Goal: Transaction & Acquisition: Purchase product/service

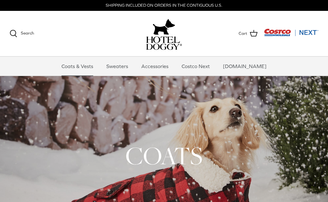
click at [315, 146] on h1 "COATS" at bounding box center [164, 155] width 308 height 31
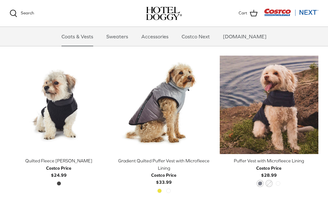
scroll to position [750, 0]
click at [217, 176] on div "Left Right Quick buy" at bounding box center [265, 129] width 105 height 146
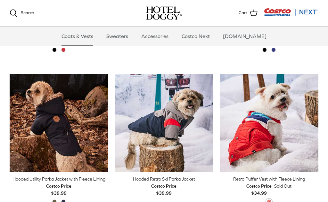
scroll to position [275, 0]
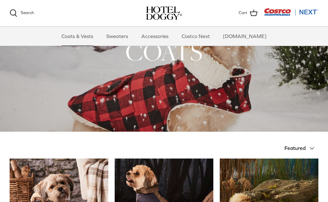
scroll to position [0, 0]
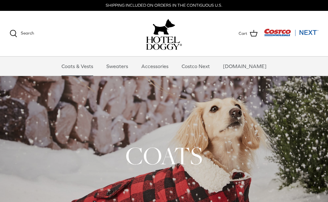
click at [126, 65] on link "Sweaters" at bounding box center [116, 66] width 33 height 19
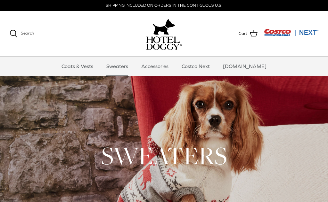
click at [166, 64] on link "Accessories" at bounding box center [154, 66] width 39 height 19
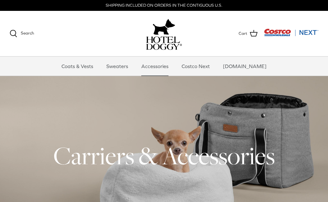
click at [86, 66] on link "Coats & Vests" at bounding box center [77, 66] width 43 height 19
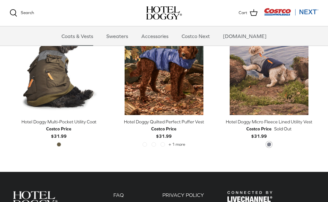
scroll to position [1094, 0]
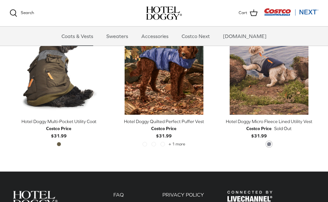
click at [186, 120] on div "Hotel Doggy Quilted Perfect Puffer Vest" at bounding box center [164, 121] width 99 height 7
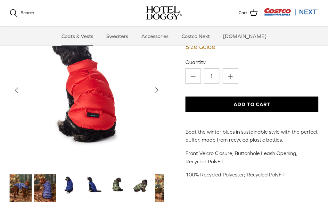
scroll to position [125, 0]
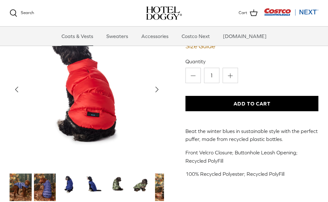
click at [88, 184] on img "Thumbnail Link" at bounding box center [93, 185] width 22 height 22
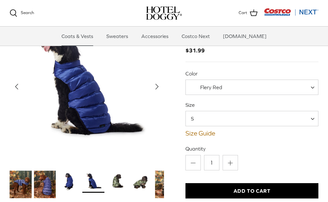
scroll to position [37, 0]
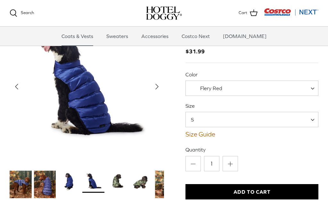
click at [309, 89] on span "Flery Red" at bounding box center [251, 88] width 133 height 15
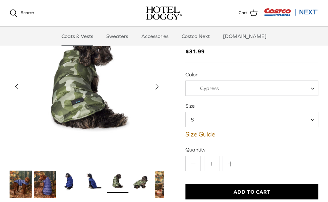
click at [312, 88] on span at bounding box center [314, 88] width 6 height 15
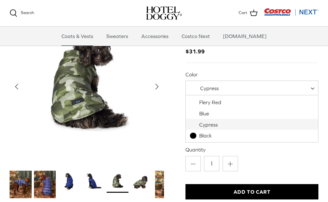
select select "Black"
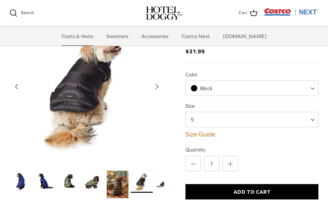
click at [314, 118] on span at bounding box center [314, 119] width 6 height 15
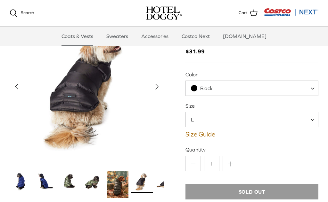
click at [137, 182] on img "Thumbnail Link" at bounding box center [141, 182] width 22 height 22
click at [159, 181] on img "Thumbnail Link" at bounding box center [166, 182] width 22 height 22
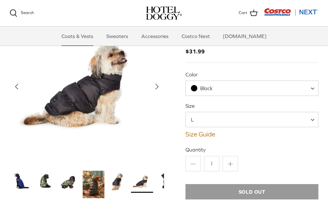
click at [162, 180] on img "Thumbnail Link" at bounding box center [166, 182] width 22 height 22
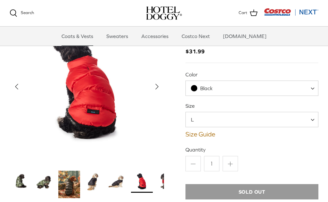
click at [313, 120] on span at bounding box center [314, 119] width 6 height 15
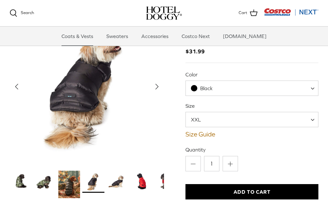
click at [205, 133] on link "Size Guide" at bounding box center [251, 134] width 133 height 8
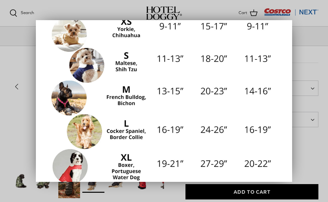
scroll to position [88, 0]
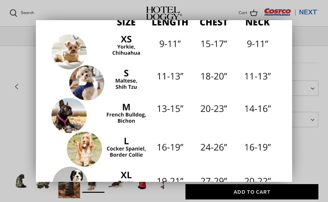
click at [279, 140] on img at bounding box center [164, 126] width 230 height 230
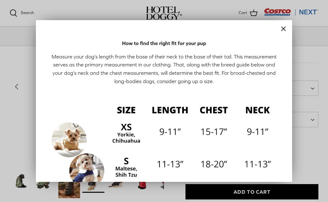
scroll to position [0, 0]
click at [281, 31] on icon "Close" at bounding box center [283, 29] width 8 height 8
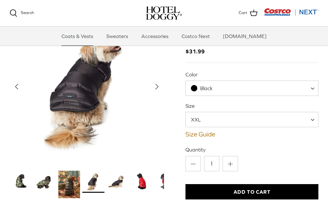
click at [315, 120] on span at bounding box center [314, 119] width 6 height 15
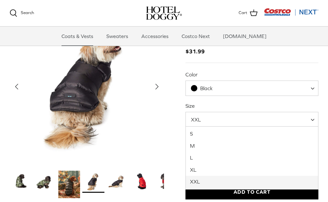
select select "L"
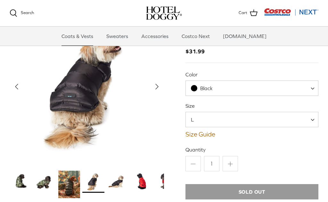
click at [310, 86] on span "Black" at bounding box center [251, 88] width 133 height 15
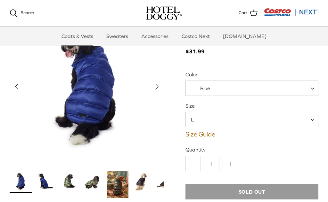
click at [314, 87] on span at bounding box center [314, 88] width 6 height 15
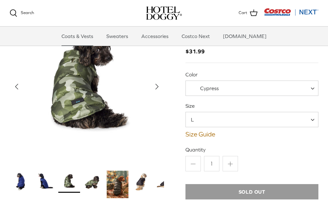
click at [313, 86] on span at bounding box center [314, 88] width 6 height 15
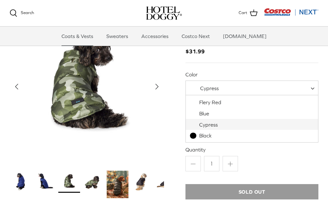
select select "Blue"
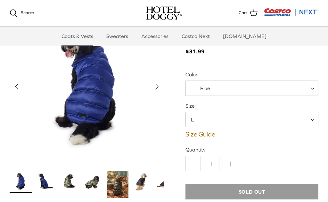
click at [21, 181] on img "Thumbnail Link" at bounding box center [21, 182] width 22 height 22
click at [43, 181] on img "Thumbnail Link" at bounding box center [45, 182] width 22 height 22
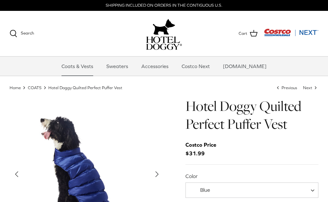
click at [85, 69] on link "Coats & Vests" at bounding box center [77, 66] width 43 height 19
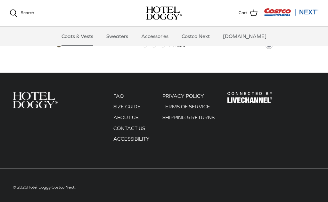
scroll to position [1194, 0]
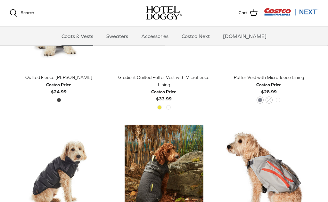
scroll to position [818, 0]
